Goal: Task Accomplishment & Management: Use online tool/utility

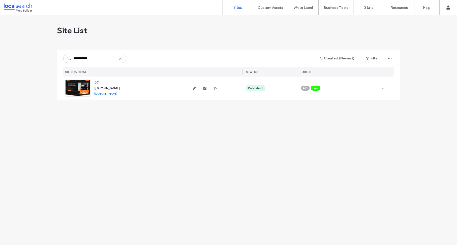
type input "**********"
click at [117, 87] on span "[DOMAIN_NAME]" at bounding box center [107, 88] width 25 height 4
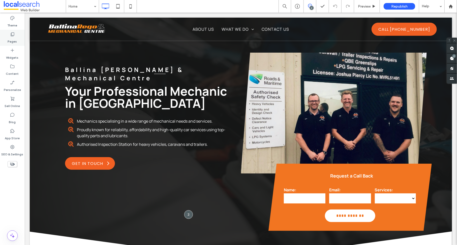
click at [11, 32] on icon at bounding box center [12, 34] width 5 height 5
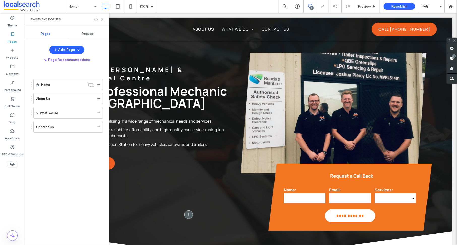
click at [88, 33] on span "Popups" at bounding box center [88, 34] width 12 height 4
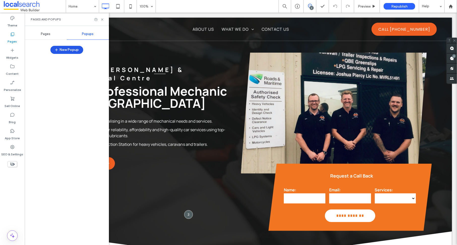
click at [65, 49] on button "New Popup" at bounding box center [66, 50] width 33 height 8
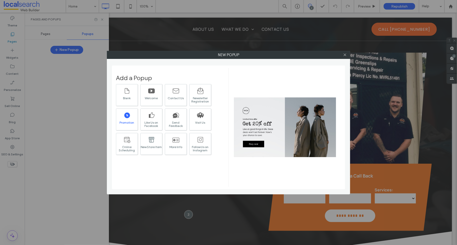
click at [127, 115] on icon at bounding box center [127, 115] width 7 height 7
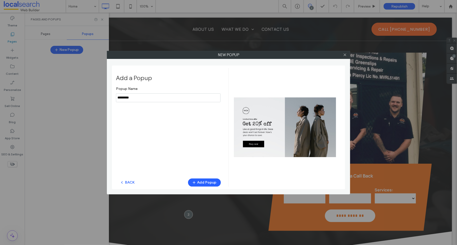
drag, startPoint x: 140, startPoint y: 97, endPoint x: 110, endPoint y: 95, distance: 29.8
click at [110, 95] on div "New popup Add a Popup Popup Name BACK Add Popup" at bounding box center [228, 123] width 243 height 144
type input "**********"
click at [285, 122] on div at bounding box center [285, 127] width 102 height 111
click at [202, 183] on button "Add Popup" at bounding box center [204, 183] width 33 height 8
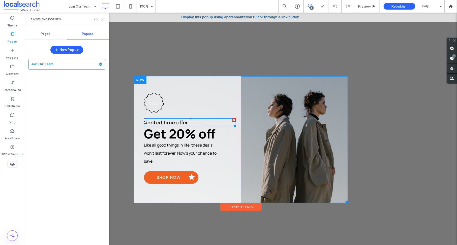
click at [159, 122] on span "Limited time offer" at bounding box center [166, 122] width 44 height 7
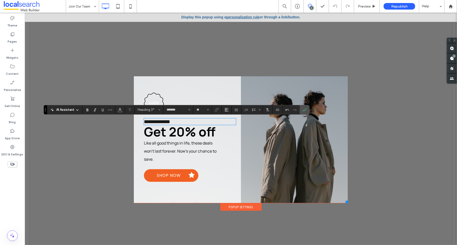
click at [205, 133] on span "Get 20% off" at bounding box center [180, 131] width 72 height 17
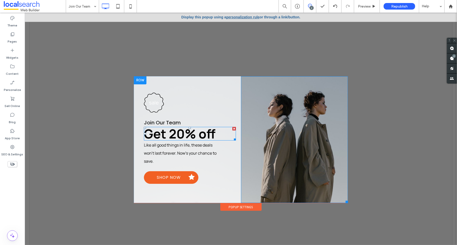
click at [205, 133] on span "Get 20% off" at bounding box center [180, 133] width 72 height 17
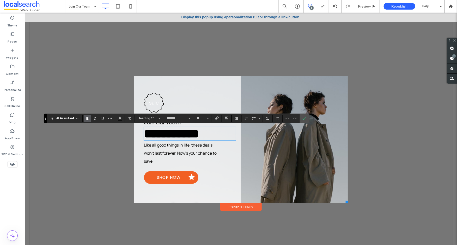
click at [199, 133] on span "**********" at bounding box center [171, 133] width 55 height 12
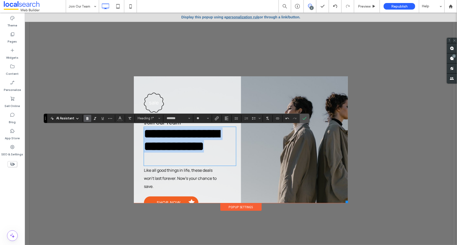
drag, startPoint x: 202, startPoint y: 160, endPoint x: 141, endPoint y: 131, distance: 67.2
click at [144, 131] on h1 "**********" at bounding box center [189, 139] width 91 height 25
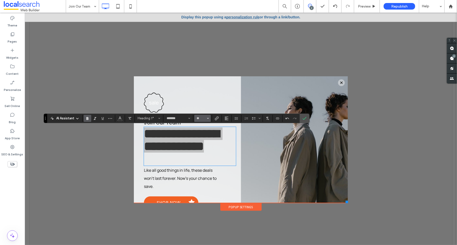
click at [207, 117] on button "**" at bounding box center [202, 118] width 16 height 7
click at [202, 153] on label "48" at bounding box center [202, 156] width 16 height 7
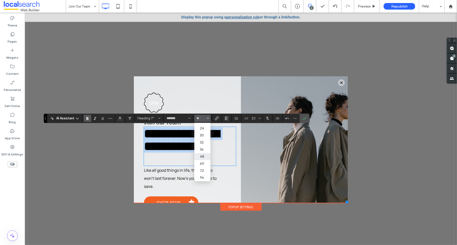
type input "**"
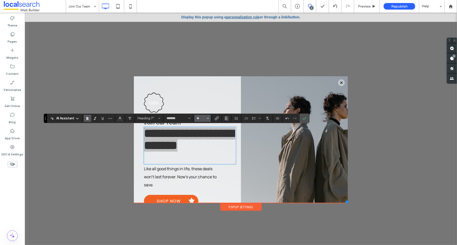
click at [208, 117] on span "Size" at bounding box center [208, 118] width 2 height 7
click at [205, 150] on label "36" at bounding box center [202, 149] width 16 height 7
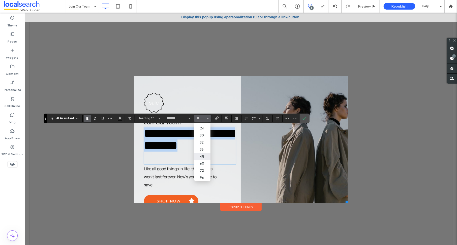
type input "**"
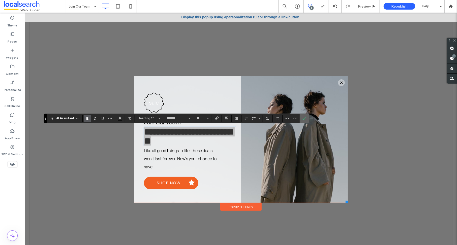
click at [305, 116] on label "Confirm" at bounding box center [305, 118] width 8 height 9
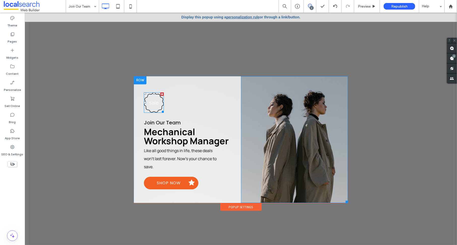
click at [151, 102] on h3 "sale" at bounding box center [154, 102] width 10 height 7
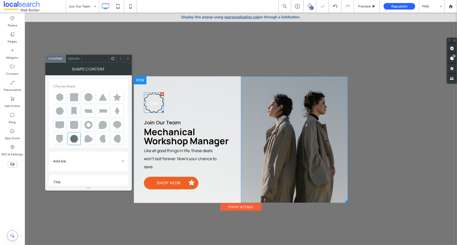
click at [151, 102] on h3 "sale" at bounding box center [154, 102] width 10 height 7
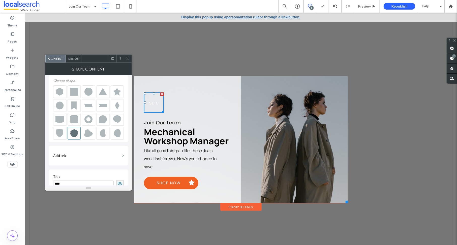
click at [150, 103] on h3 "sale" at bounding box center [154, 102] width 10 height 7
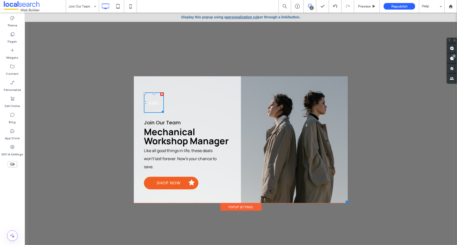
scroll to position [0, 0]
drag, startPoint x: 201, startPoint y: 106, endPoint x: 217, endPoint y: 107, distance: 15.7
click at [201, 105] on div "sale Join Our Team Mechanical Workshop Manager Like all good things in life, th…" at bounding box center [187, 139] width 107 height 127
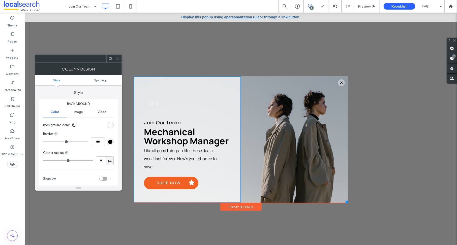
click at [115, 60] on div at bounding box center [118, 59] width 8 height 8
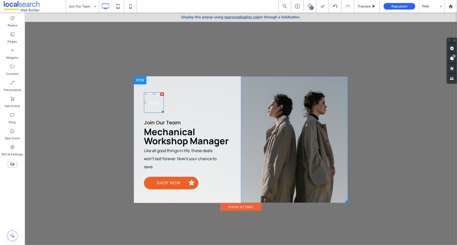
click at [160, 94] on div at bounding box center [162, 94] width 4 height 4
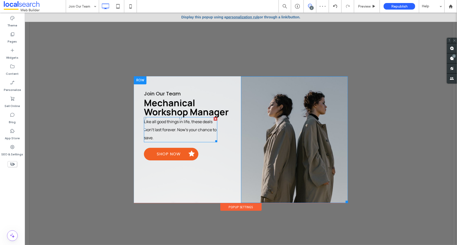
click at [157, 128] on span "Like all good things in life, these deals won't last forever. Now's your chance…" at bounding box center [180, 130] width 73 height 22
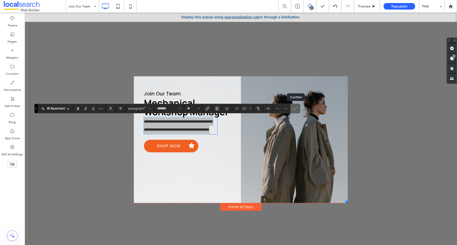
click at [293, 108] on label "Confirm" at bounding box center [296, 108] width 8 height 9
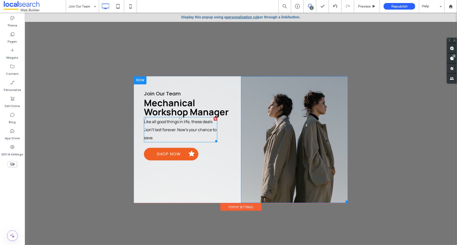
click at [181, 126] on p "Like all good things in life, these deals won't last forever. Now's your chance…" at bounding box center [180, 130] width 73 height 24
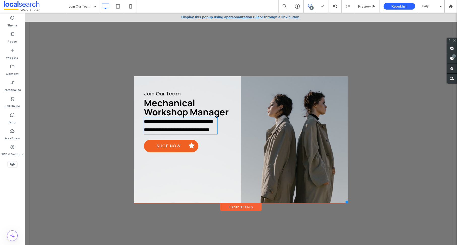
type input "*******"
type input "**"
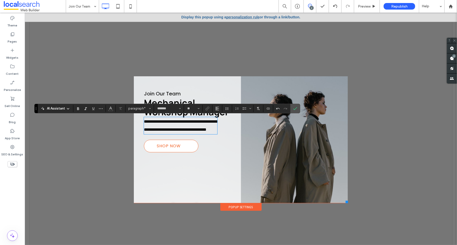
click at [162, 152] on span "Shop now" at bounding box center [168, 145] width 29 height 11
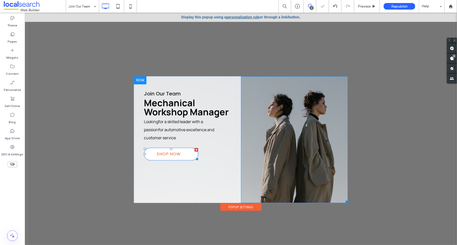
click at [162, 154] on span "Shop now" at bounding box center [168, 153] width 29 height 11
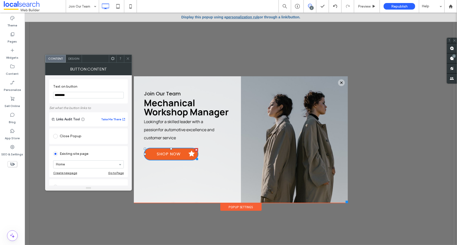
drag, startPoint x: 74, startPoint y: 95, endPoint x: 46, endPoint y: 95, distance: 27.5
click at [46, 95] on div "Text on button ******** Set what the button links to Links Audit Tool Take Me T…" at bounding box center [88, 130] width 87 height 110
type input "**********"
click at [76, 57] on span "Design" at bounding box center [73, 59] width 11 height 4
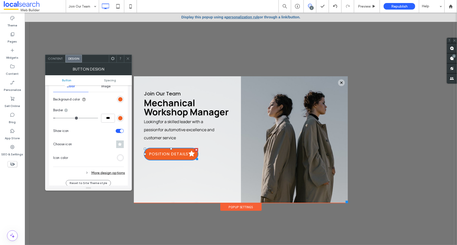
scroll to position [140, 0]
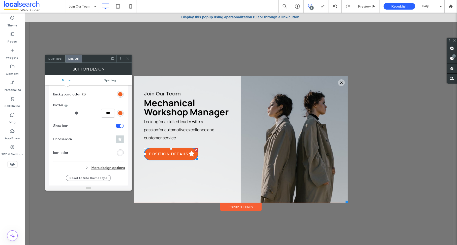
click at [115, 125] on section "Show icon" at bounding box center [88, 126] width 71 height 13
click at [119, 126] on div "toggle" at bounding box center [120, 126] width 8 height 4
click at [297, 114] on div at bounding box center [287, 139] width 70 height 127
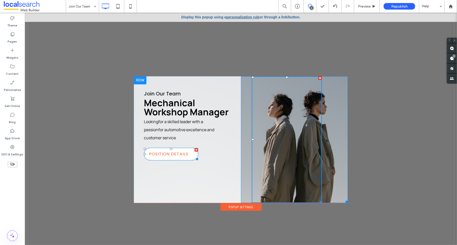
click at [177, 152] on span "Position Details" at bounding box center [168, 153] width 44 height 11
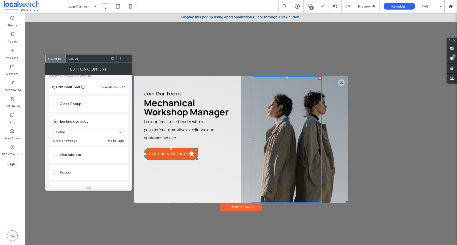
scroll to position [84, 0]
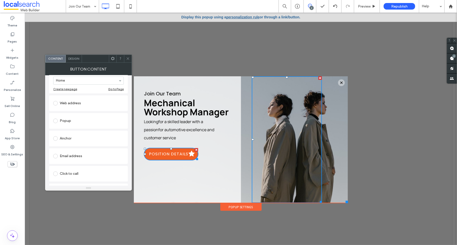
click at [73, 59] on span "Design" at bounding box center [73, 59] width 11 height 4
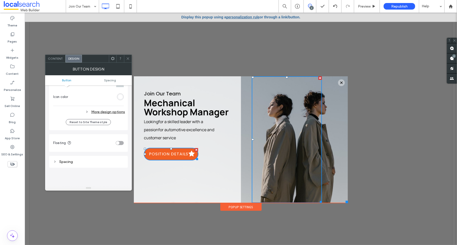
scroll to position [140, 0]
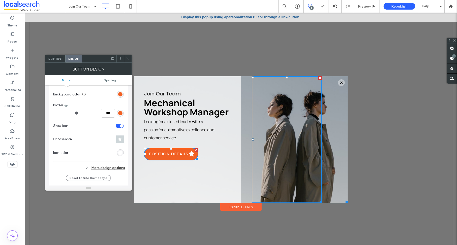
click at [119, 125] on div "toggle" at bounding box center [120, 126] width 8 height 4
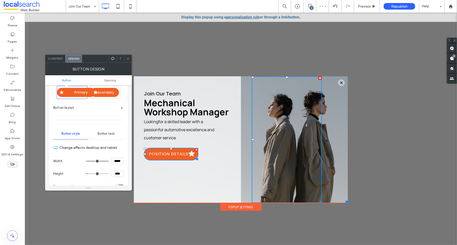
scroll to position [0, 0]
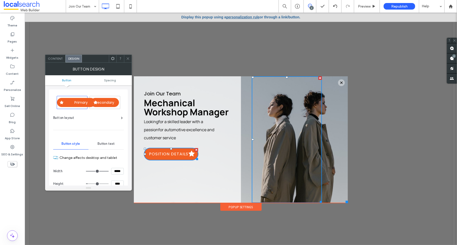
click at [107, 99] on div "Secondary" at bounding box center [105, 102] width 28 height 9
type input "**"
type input "****"
type input "*"
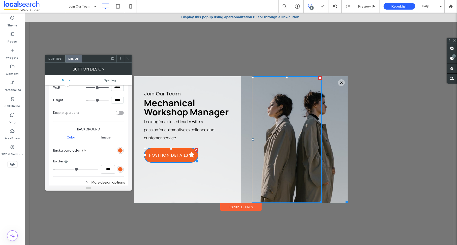
scroll to position [84, 0]
click at [224, 166] on div "Join Our Team Mechanical Workshop Manager Looking for a skilled leader with a p…" at bounding box center [187, 139] width 107 height 127
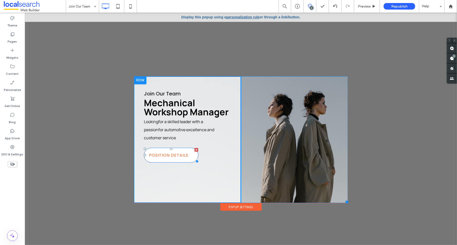
click at [164, 152] on span "Position Details" at bounding box center [168, 155] width 44 height 11
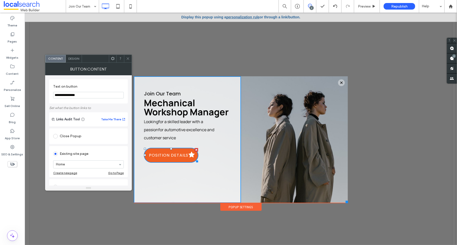
click at [74, 60] on span "Design" at bounding box center [73, 59] width 11 height 4
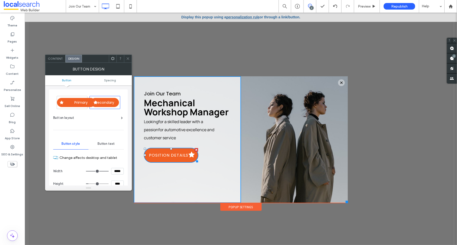
click at [68, 102] on div "Primary" at bounding box center [76, 102] width 38 height 9
type input "**"
type input "****"
type input "*"
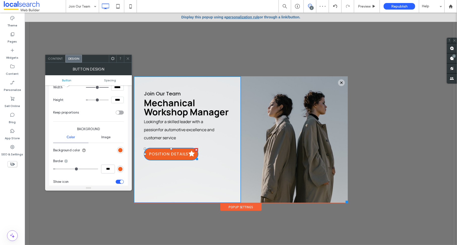
scroll to position [112, 0]
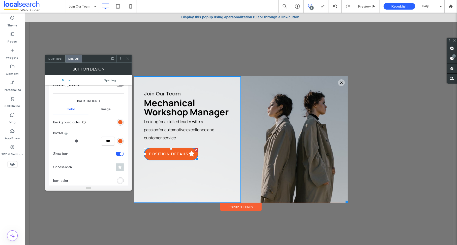
click at [119, 154] on div "toggle" at bounding box center [120, 154] width 8 height 4
click at [92, 156] on div "Show icon" at bounding box center [83, 153] width 61 height 5
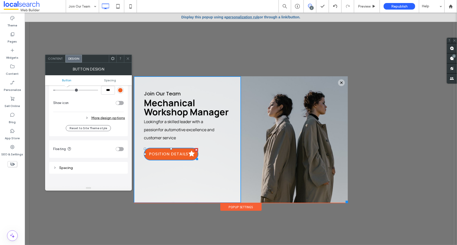
scroll to position [168, 0]
click at [112, 79] on span "Spacing" at bounding box center [110, 80] width 12 height 4
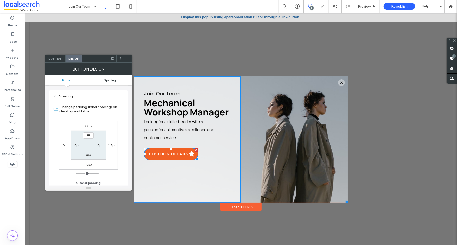
scroll to position [236, 0]
click at [189, 153] on span at bounding box center [192, 154] width 6 height 7
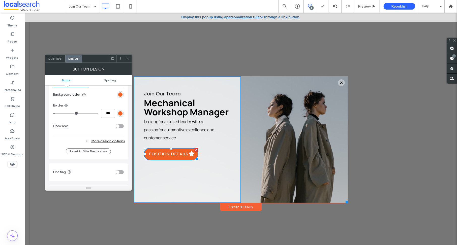
scroll to position [140, 0]
click at [215, 165] on div "Join Our Team Mechanical Workshop Manager Looking for a skilled leader with a p…" at bounding box center [187, 139] width 107 height 127
click at [194, 150] on div at bounding box center [196, 150] width 4 height 4
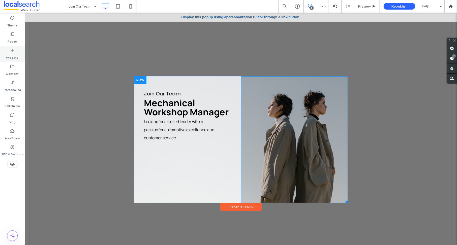
click at [8, 51] on div "Widgets" at bounding box center [12, 54] width 25 height 16
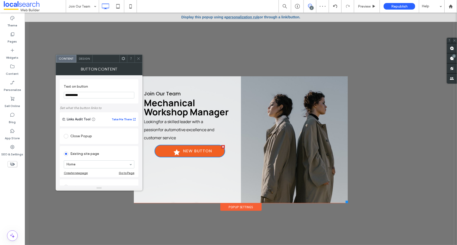
click at [84, 59] on span "Design" at bounding box center [84, 59] width 11 height 4
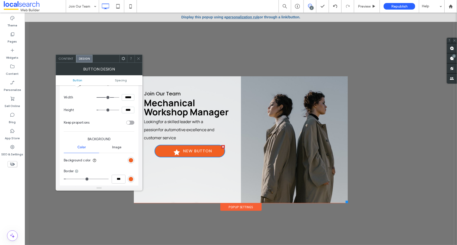
scroll to position [112, 0]
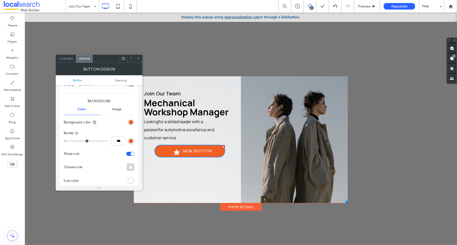
click at [128, 153] on div "toggle" at bounding box center [130, 154] width 8 height 4
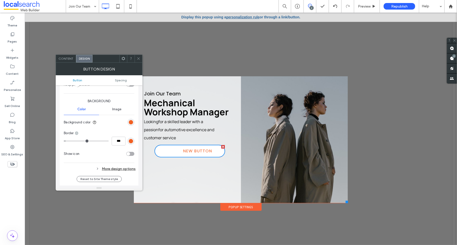
click at [200, 149] on span "New Button" at bounding box center [197, 151] width 29 height 6
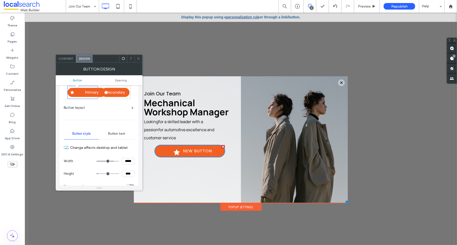
scroll to position [0, 0]
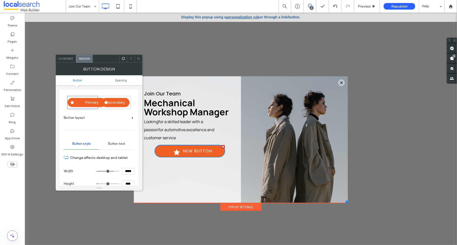
click at [139, 62] on span at bounding box center [139, 59] width 4 height 8
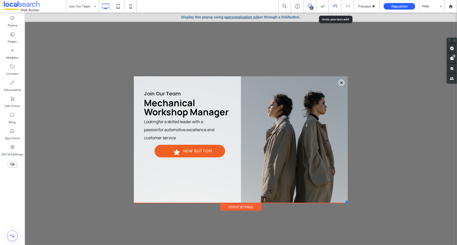
click at [335, 6] on icon at bounding box center [335, 6] width 4 height 4
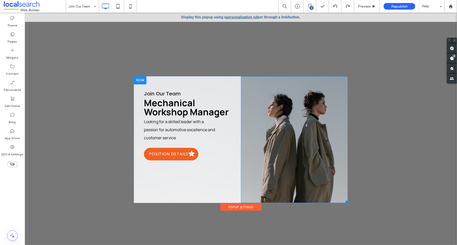
click at [334, 126] on div "Click To Paste" at bounding box center [294, 139] width 107 height 127
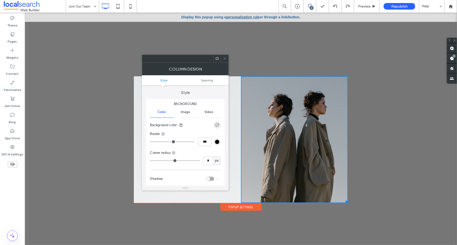
click at [289, 133] on div at bounding box center [287, 139] width 70 height 127
click at [224, 57] on icon at bounding box center [225, 59] width 4 height 4
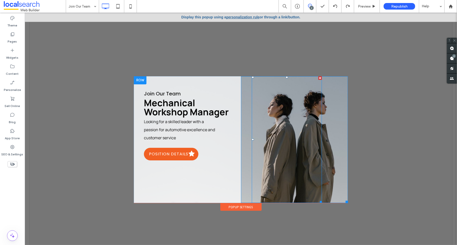
click at [318, 77] on div at bounding box center [320, 78] width 4 height 4
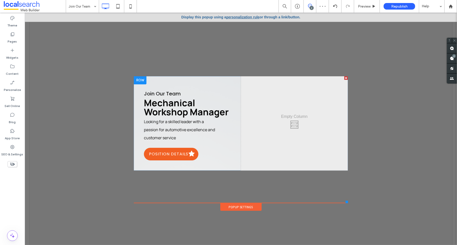
click at [332, 95] on div "Click To Paste" at bounding box center [294, 123] width 107 height 94
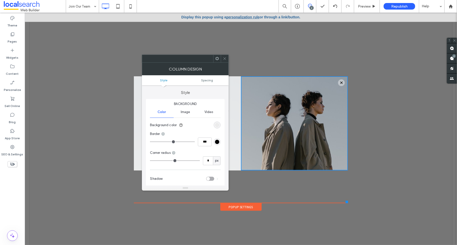
click at [224, 57] on icon at bounding box center [225, 59] width 4 height 4
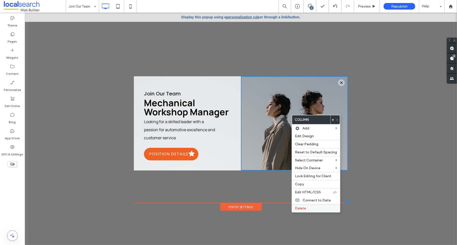
click at [304, 208] on span "Delete" at bounding box center [300, 209] width 11 height 4
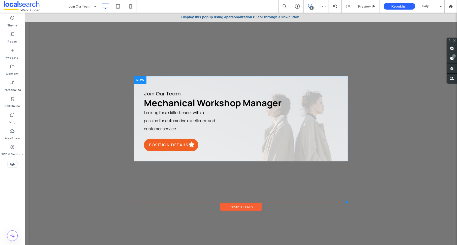
click at [241, 139] on div "Join Our Team Mechanical Workshop Manager Looking for a skilled leader with a p…" at bounding box center [241, 118] width 214 height 85
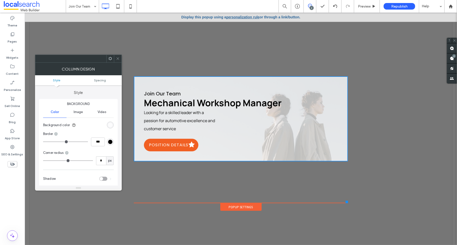
click at [295, 92] on h3 "Join Our Team" at bounding box center [243, 94] width 199 height 8
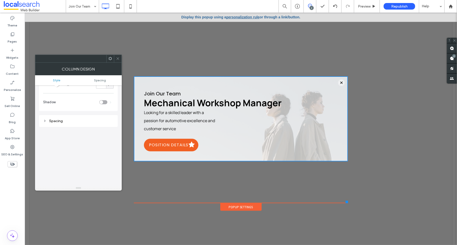
scroll to position [84, 0]
click at [322, 120] on div "Join Our Team Mechanical Workshop Manager Looking for a skilled leader with a p…" at bounding box center [241, 118] width 214 height 85
click at [119, 57] on icon at bounding box center [118, 59] width 4 height 4
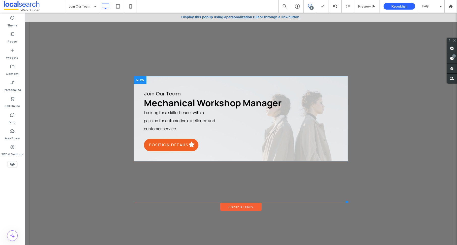
click at [136, 81] on div at bounding box center [140, 80] width 13 height 8
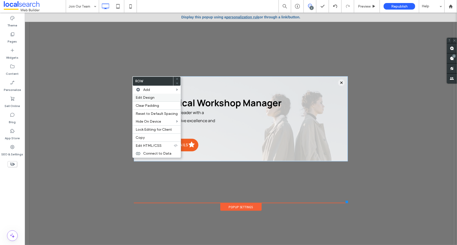
click at [142, 99] on span "Edit Design" at bounding box center [145, 98] width 19 height 4
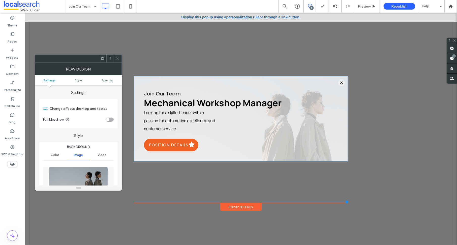
scroll to position [56, 0]
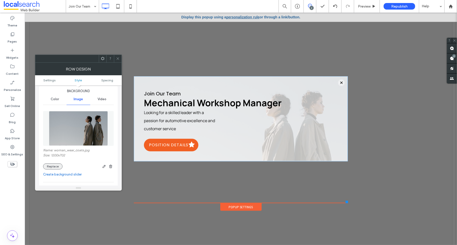
click at [52, 166] on button "Replace" at bounding box center [52, 167] width 19 height 6
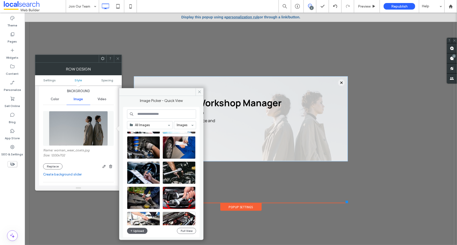
scroll to position [112, 0]
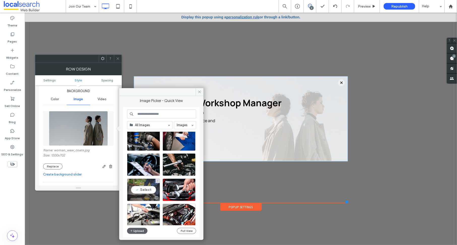
click at [148, 189] on div "Select" at bounding box center [143, 190] width 33 height 23
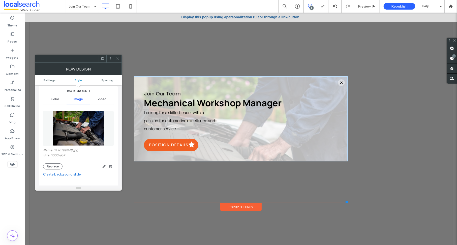
click at [113, 57] on div at bounding box center [110, 59] width 8 height 8
click at [115, 57] on div at bounding box center [118, 59] width 8 height 8
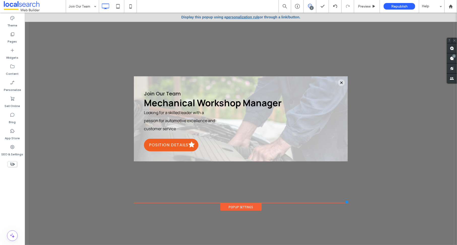
click at [239, 202] on div "Join Our Team Mechanical Workshop Manager Looking for a skilled leader with a p…" at bounding box center [241, 139] width 214 height 127
click at [240, 205] on div "Popup Settings" at bounding box center [240, 207] width 41 height 8
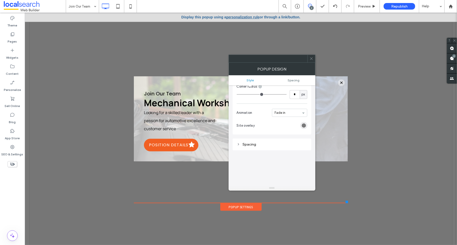
scroll to position [140, 0]
click at [312, 57] on icon at bounding box center [312, 59] width 4 height 4
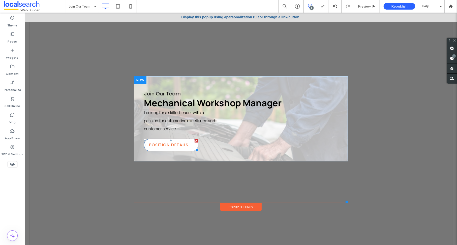
click at [163, 143] on span "Position Details" at bounding box center [168, 144] width 44 height 11
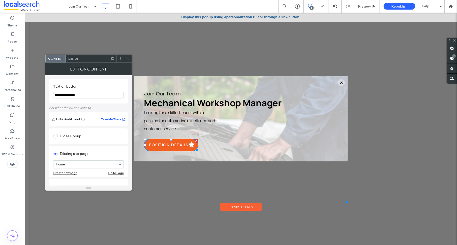
click at [72, 61] on div "Design" at bounding box center [74, 59] width 16 height 8
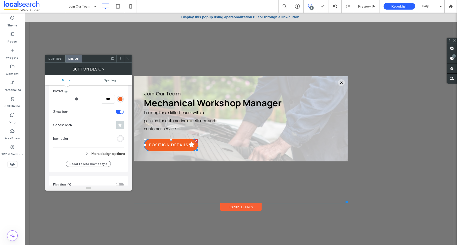
scroll to position [168, 0]
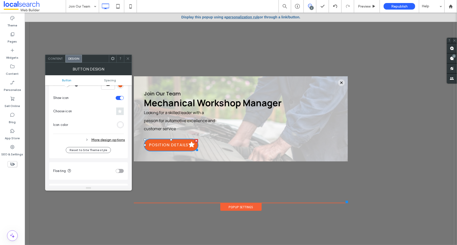
click at [120, 112] on icon at bounding box center [120, 111] width 4 height 4
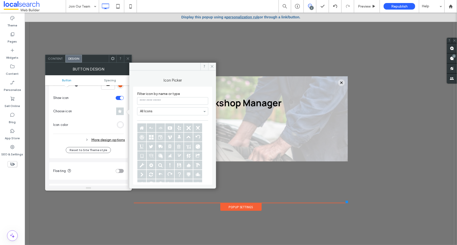
click at [158, 100] on input at bounding box center [172, 101] width 71 height 8
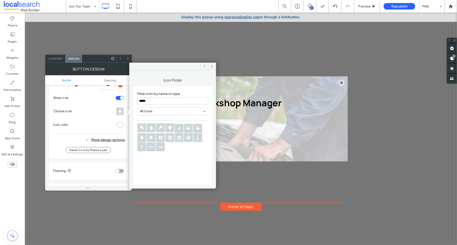
type input "*****"
click at [180, 137] on icon at bounding box center [179, 137] width 9 height 9
click at [213, 65] on icon at bounding box center [212, 67] width 4 height 4
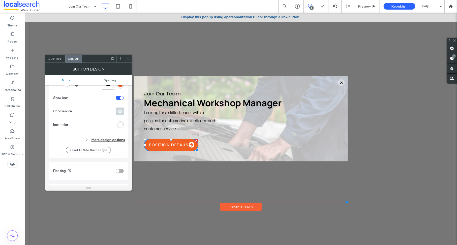
click at [127, 57] on icon at bounding box center [128, 59] width 4 height 4
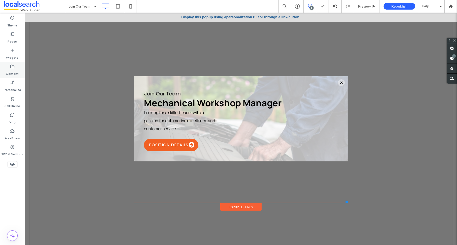
click at [10, 67] on icon at bounding box center [12, 66] width 5 height 5
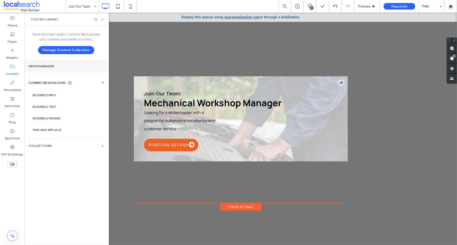
click at [40, 65] on label "Media Manager" at bounding box center [66, 67] width 75 height 4
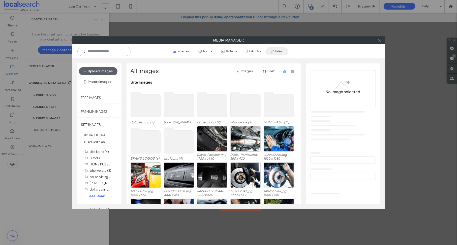
click at [283, 51] on button "Files" at bounding box center [277, 51] width 23 height 8
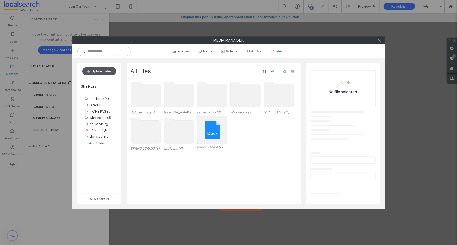
click at [95, 70] on button "Upload Files" at bounding box center [99, 71] width 34 height 8
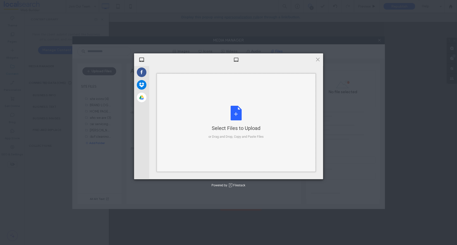
click at [240, 123] on div "Select Files to Upload or Drag and Drop, Copy and Paste Files" at bounding box center [236, 123] width 55 height 34
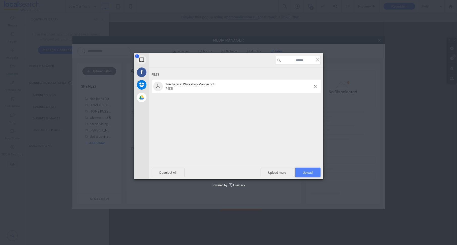
click at [311, 173] on span "Upload 1" at bounding box center [308, 173] width 10 height 4
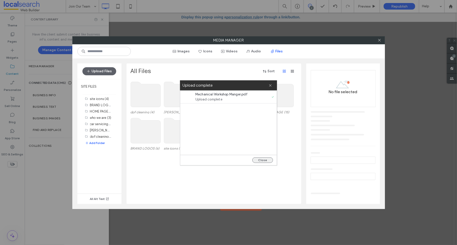
click at [263, 160] on button "Close" at bounding box center [262, 161] width 21 height 6
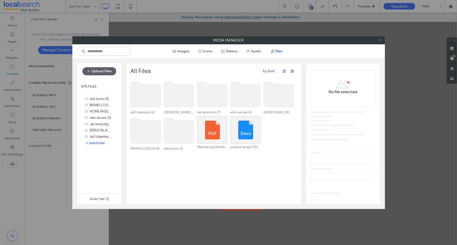
click at [378, 39] on icon at bounding box center [380, 40] width 4 height 4
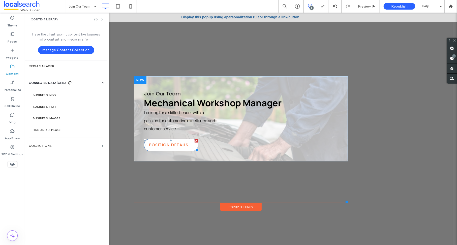
click at [166, 146] on span "Position Details" at bounding box center [168, 144] width 44 height 11
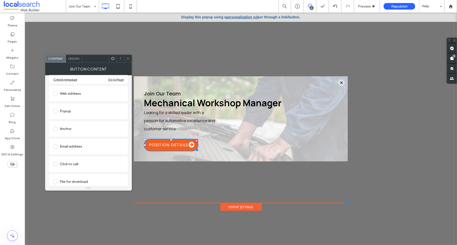
scroll to position [98, 0]
click at [56, 175] on div at bounding box center [56, 178] width 7 height 8
click at [56, 178] on span at bounding box center [55, 178] width 5 height 5
click at [72, 176] on div "File" at bounding box center [88, 178] width 70 height 5
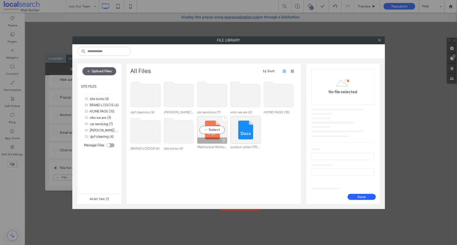
click at [208, 134] on div "Select" at bounding box center [212, 130] width 30 height 28
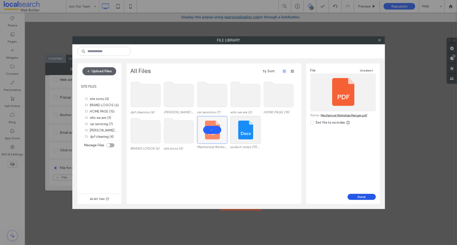
click at [361, 196] on button "Done" at bounding box center [362, 197] width 28 height 6
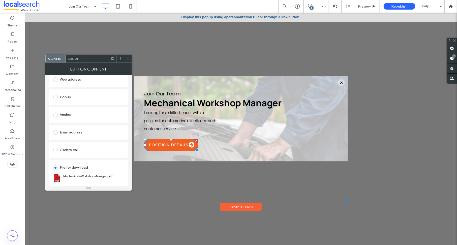
click at [130, 63] on div "Button Content" at bounding box center [88, 69] width 87 height 13
click at [127, 57] on use at bounding box center [128, 58] width 3 height 3
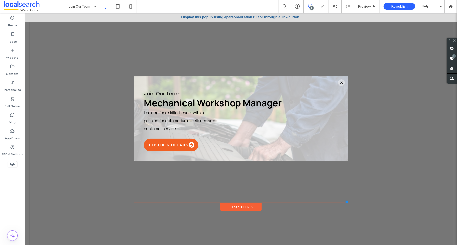
click at [237, 16] on link "personalization rule" at bounding box center [242, 17] width 33 height 4
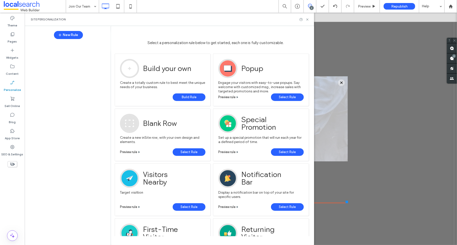
click at [226, 97] on span "Preview rule" at bounding box center [226, 97] width 17 height 4
click at [308, 20] on icon at bounding box center [308, 20] width 4 height 4
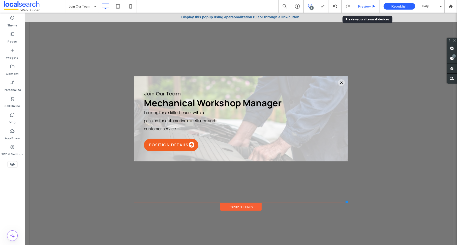
click at [366, 4] on span "Preview" at bounding box center [364, 6] width 13 height 4
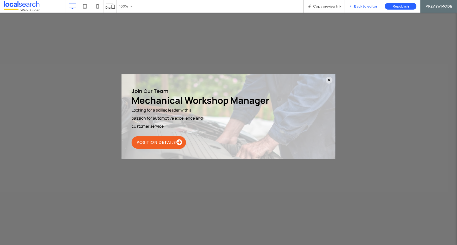
click at [365, 6] on span "Back to editor" at bounding box center [365, 6] width 23 height 4
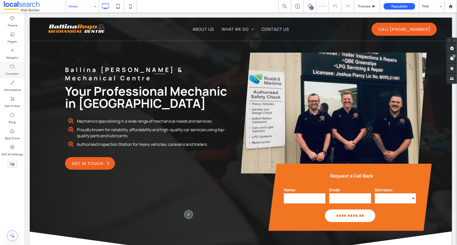
click at [11, 68] on icon at bounding box center [12, 66] width 5 height 5
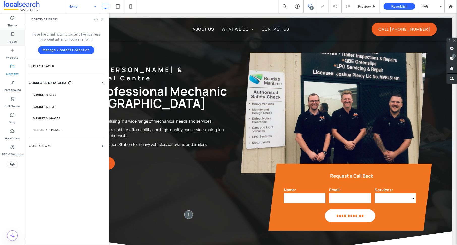
click at [13, 35] on icon at bounding box center [12, 34] width 5 height 5
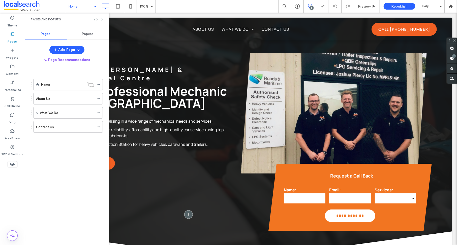
click at [86, 33] on span "Popups" at bounding box center [88, 34] width 12 height 4
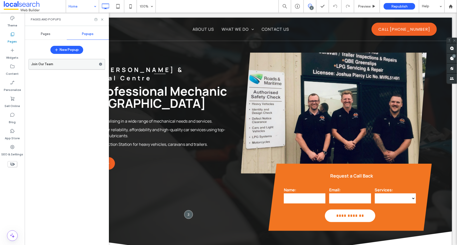
click at [49, 66] on label "Join Our Team" at bounding box center [65, 64] width 68 height 10
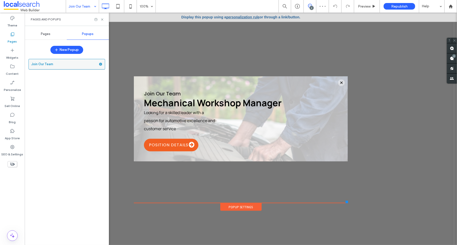
click at [100, 64] on icon at bounding box center [101, 65] width 4 height 4
click at [58, 100] on div "Join Our Team" at bounding box center [66, 149] width 77 height 186
click at [101, 20] on icon at bounding box center [102, 20] width 4 height 4
